Goal: Transaction & Acquisition: Purchase product/service

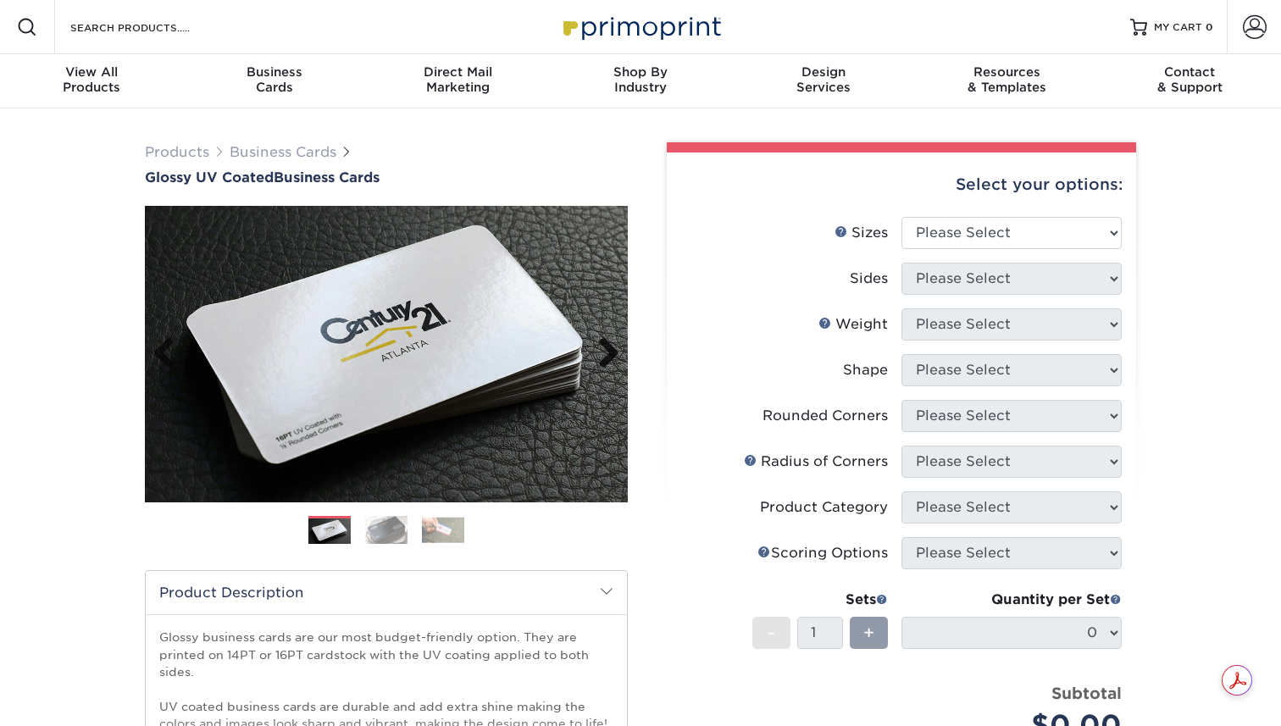
click at [613, 357] on link "Next" at bounding box center [602, 354] width 34 height 34
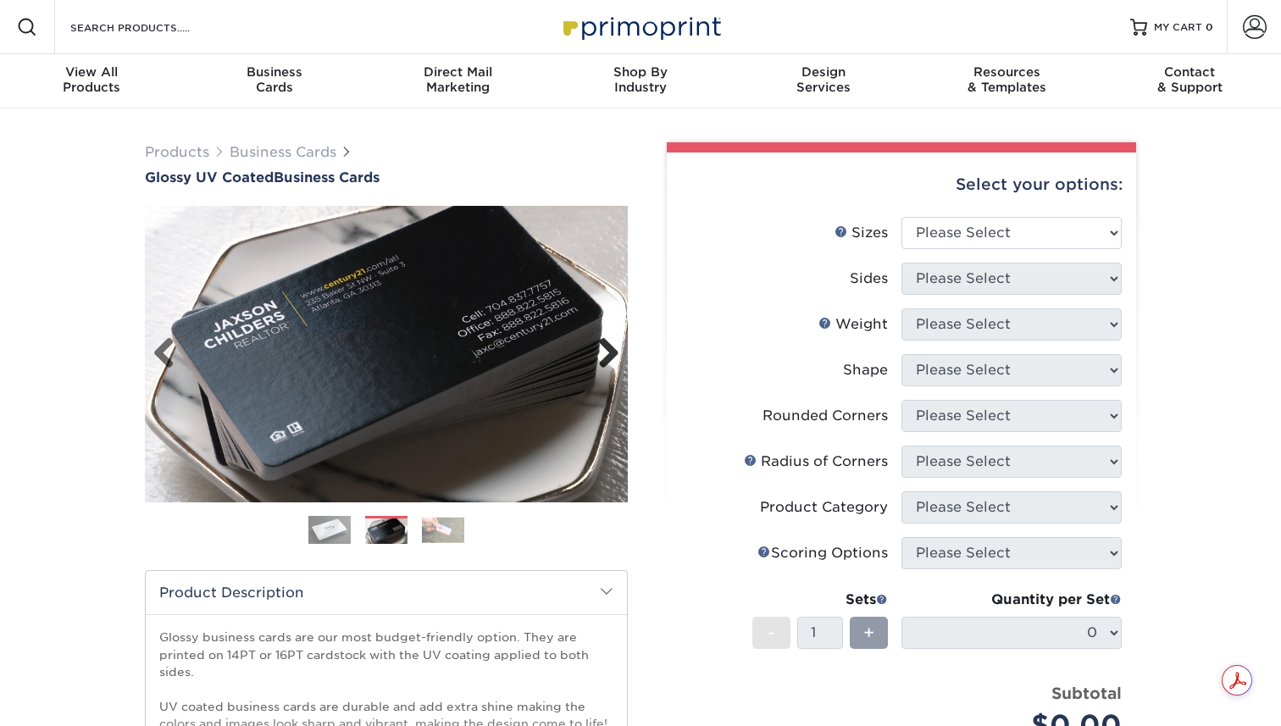
click at [613, 357] on link "Next" at bounding box center [602, 354] width 34 height 34
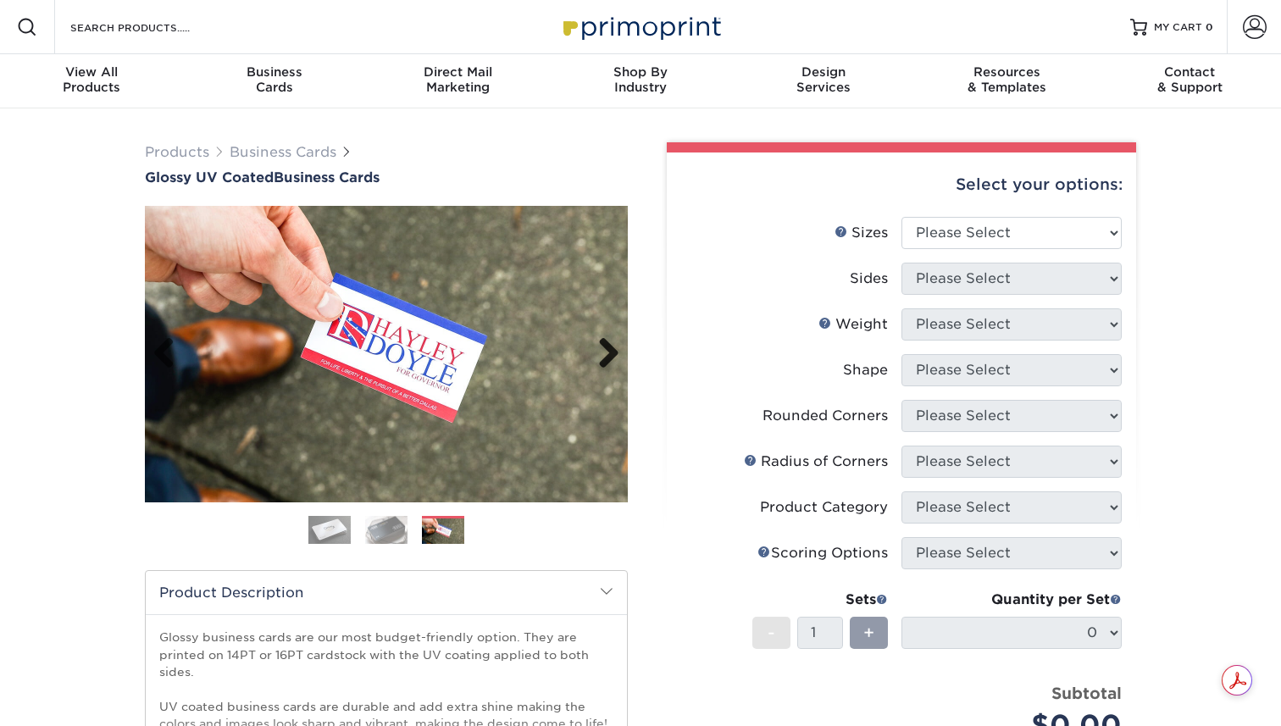
click at [613, 357] on link "Next" at bounding box center [602, 354] width 34 height 34
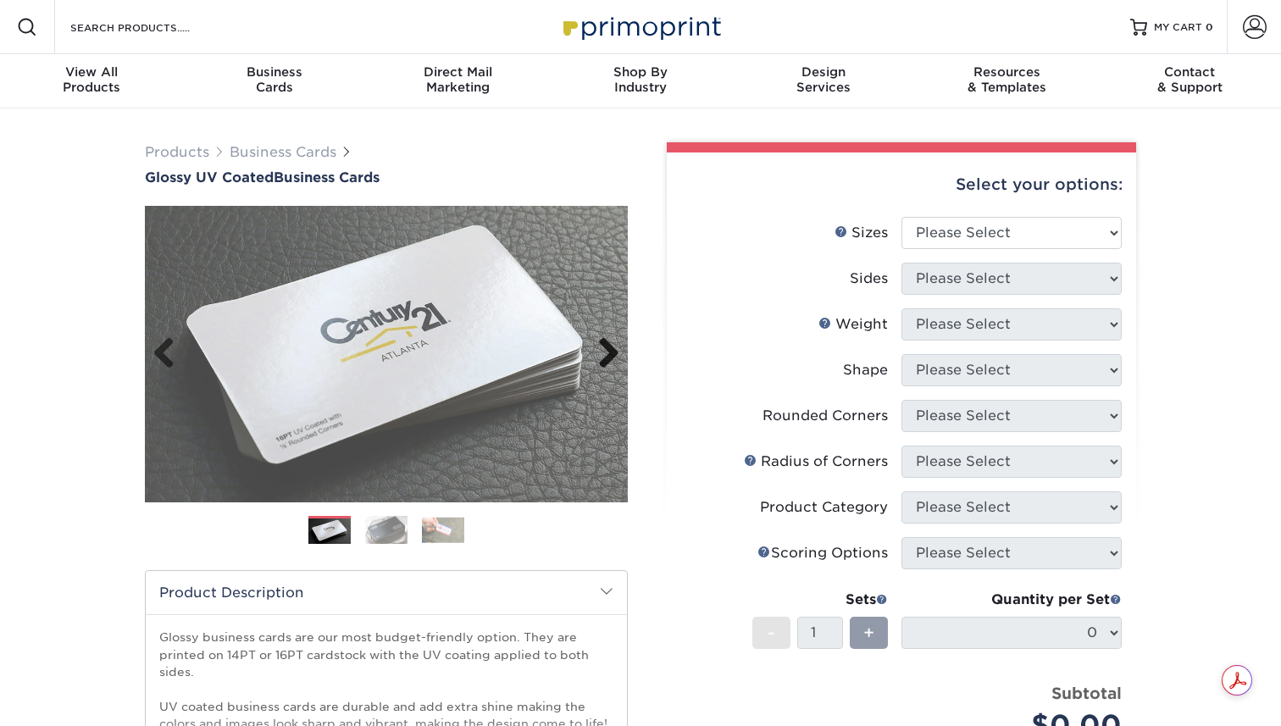
click at [613, 357] on link "Next" at bounding box center [602, 354] width 34 height 34
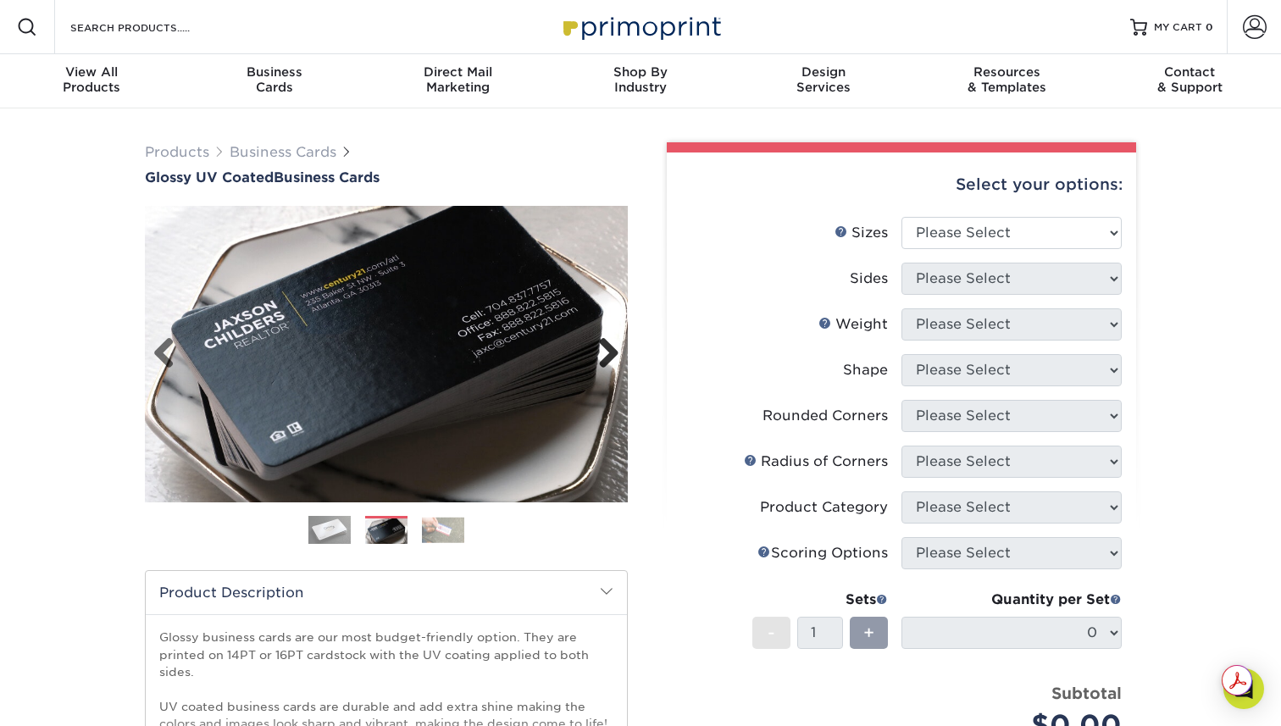
click at [613, 356] on link "Next" at bounding box center [602, 354] width 34 height 34
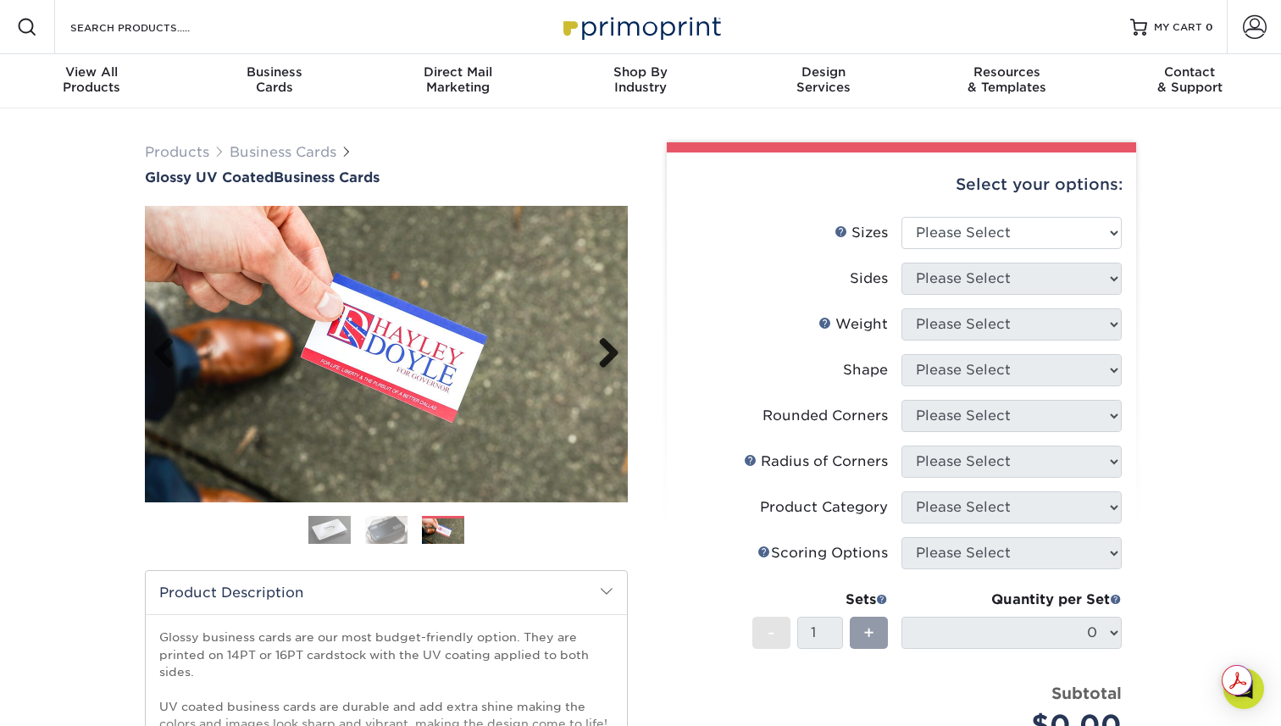
click at [613, 356] on link "Next" at bounding box center [602, 354] width 34 height 34
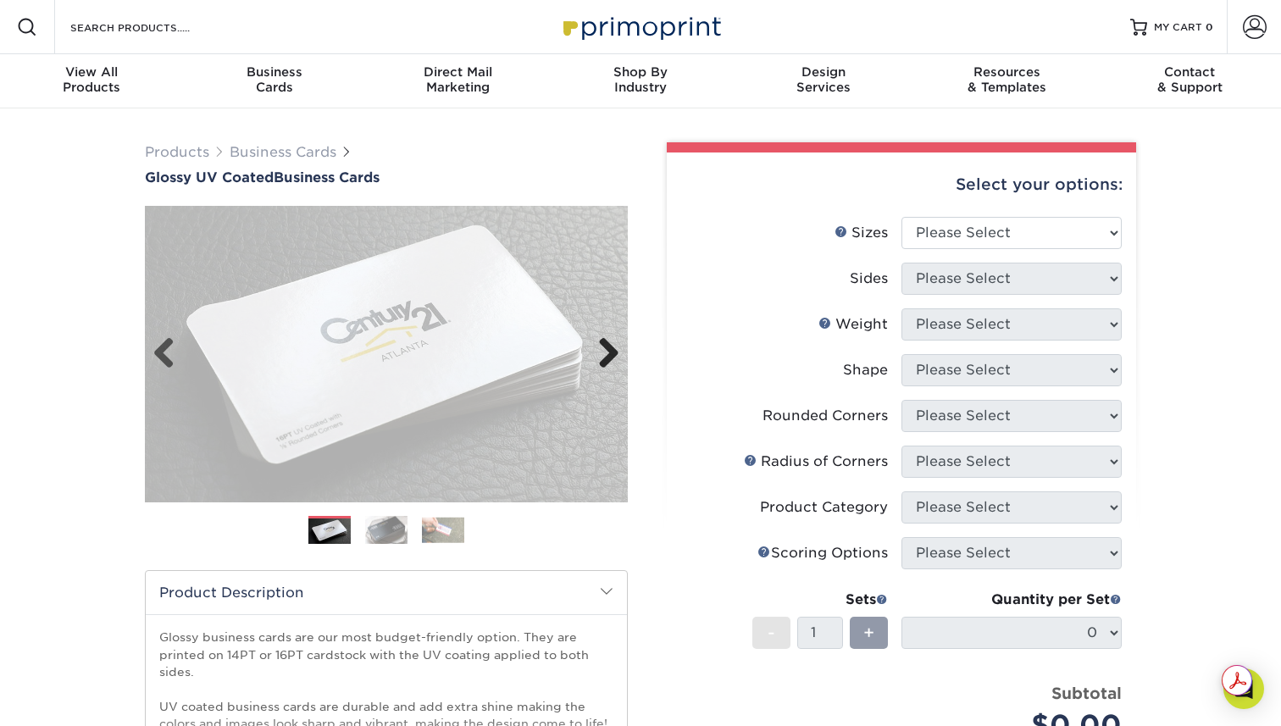
click at [613, 356] on link "Next" at bounding box center [602, 354] width 34 height 34
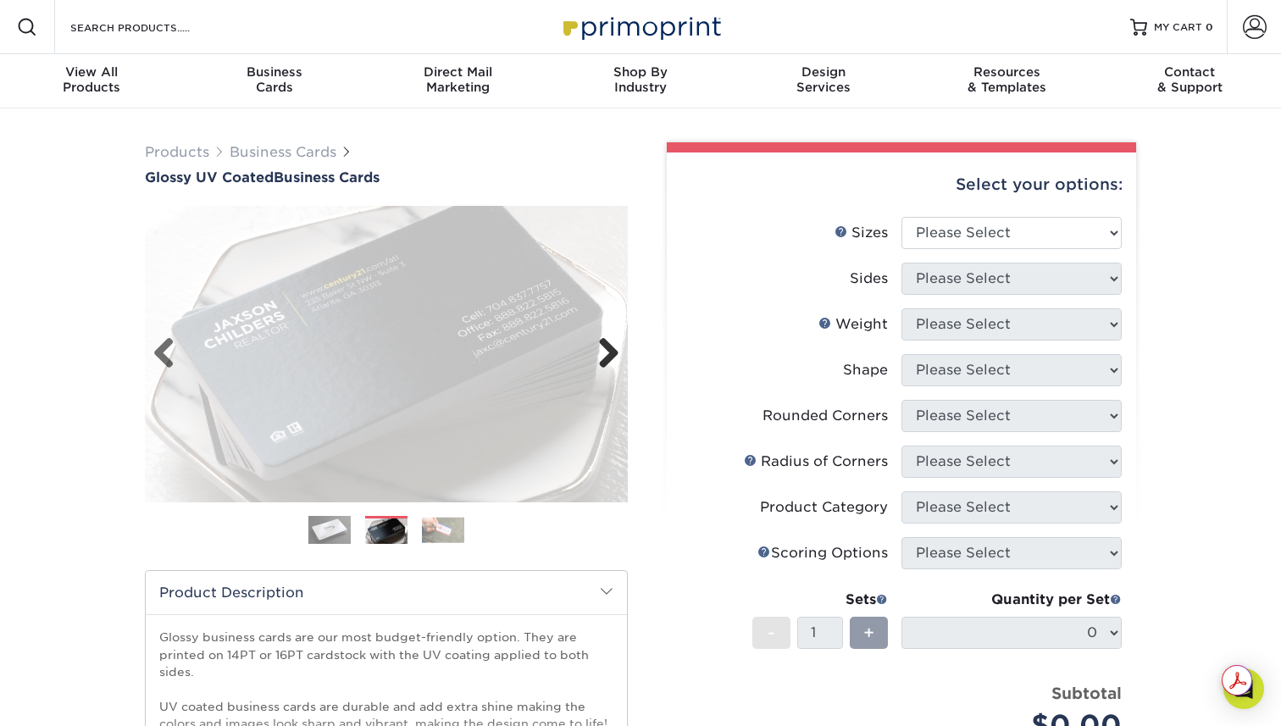
click at [613, 356] on link "Next" at bounding box center [602, 354] width 34 height 34
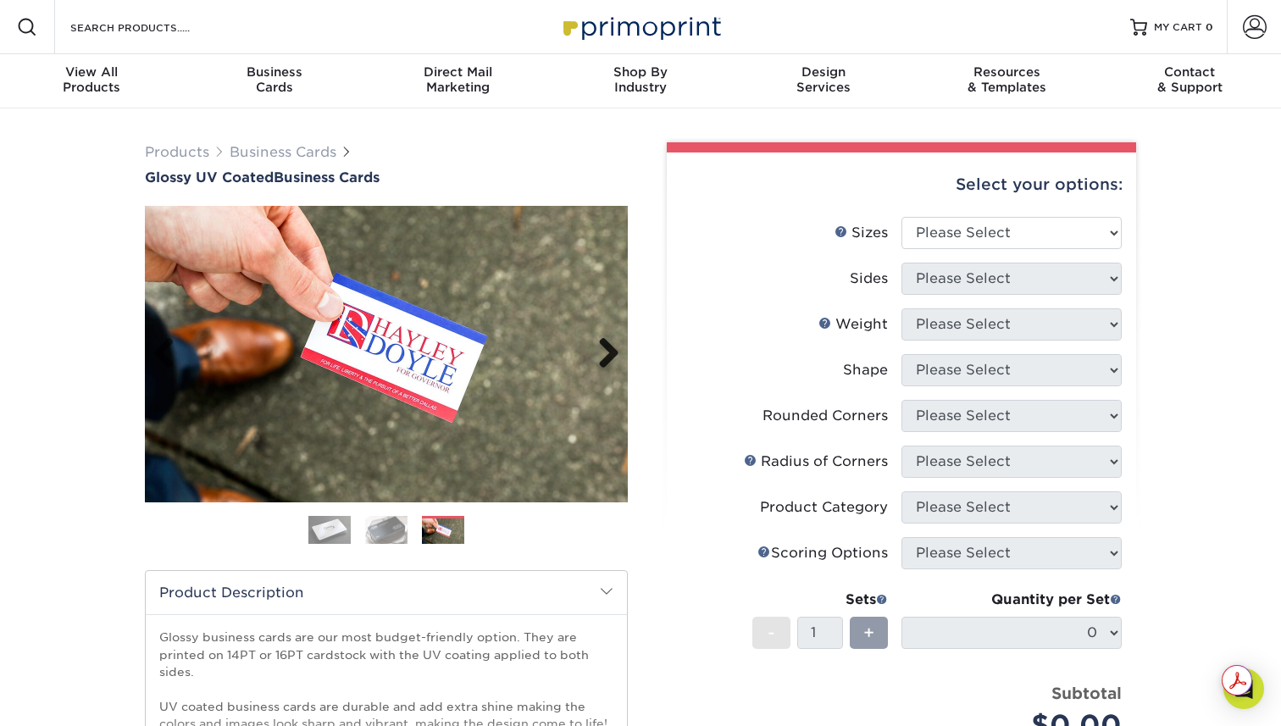
click at [613, 356] on link "Next" at bounding box center [602, 354] width 34 height 34
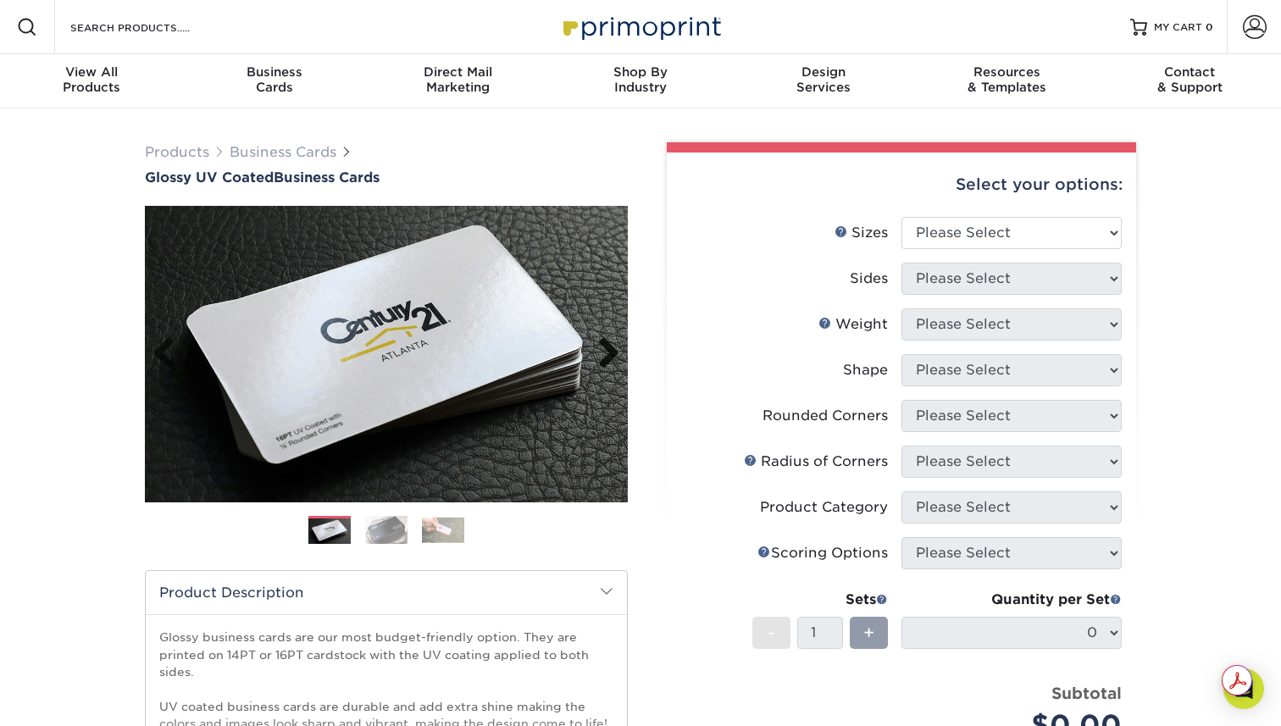
click at [613, 355] on link "Next" at bounding box center [602, 354] width 34 height 34
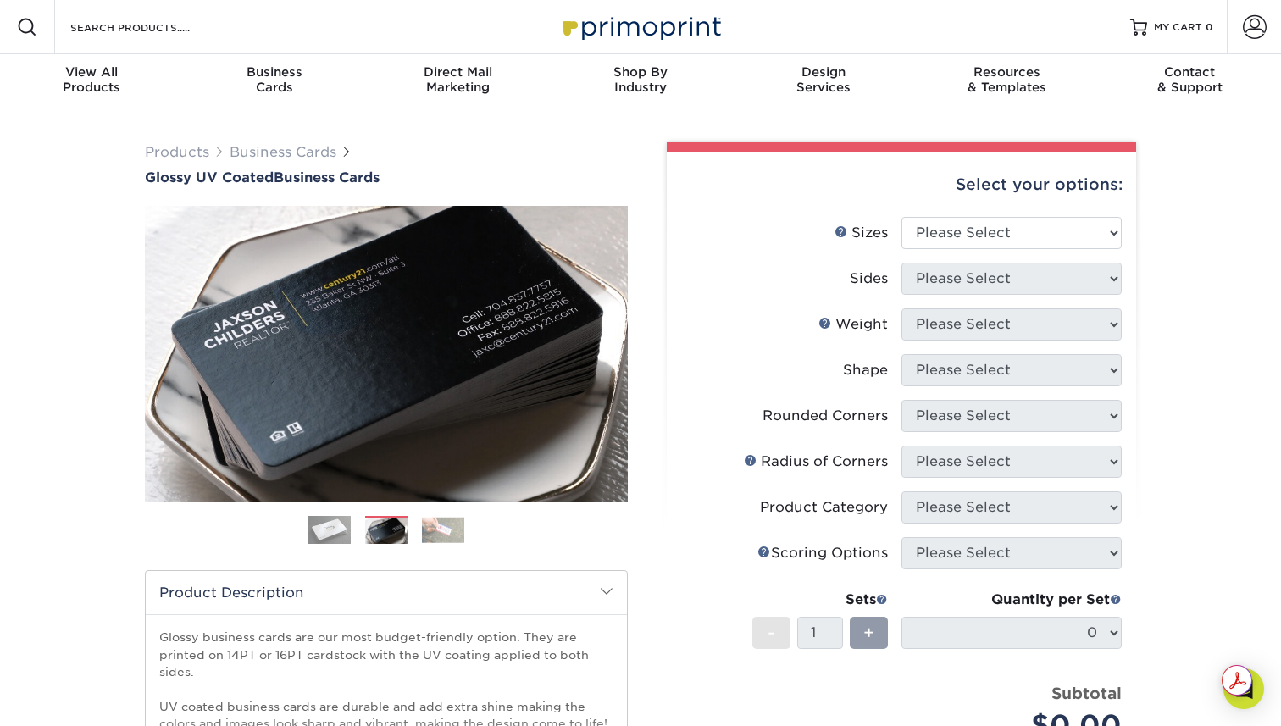
click at [727, 122] on div "Products Business Cards Glossy UV Coated Business Cards Previous Next" at bounding box center [640, 560] width 1281 height 905
click at [620, 350] on img at bounding box center [386, 354] width 483 height 334
